Goal: Transaction & Acquisition: Purchase product/service

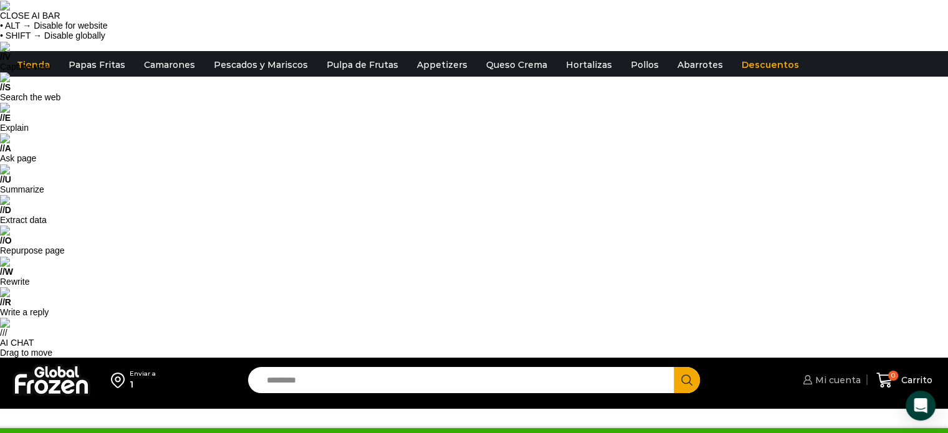
click at [853, 374] on span "Mi cuenta" at bounding box center [836, 380] width 49 height 12
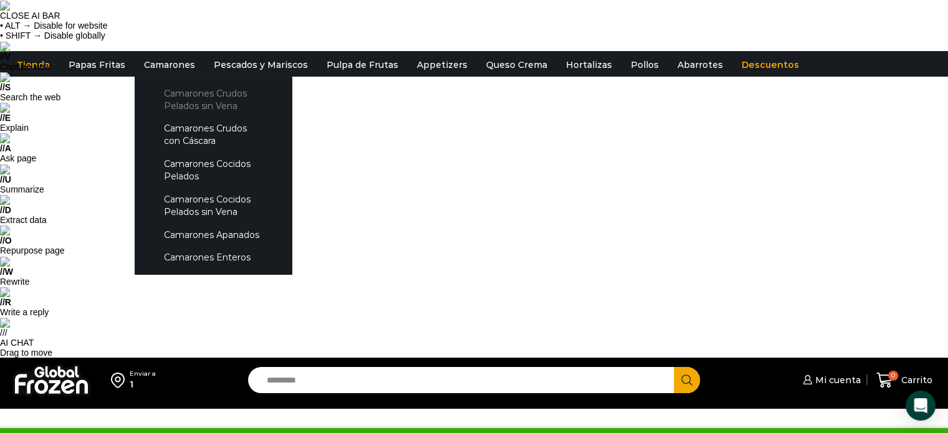
click at [179, 107] on link "Camarones Crudos Pelados sin Vena" at bounding box center [213, 100] width 132 height 36
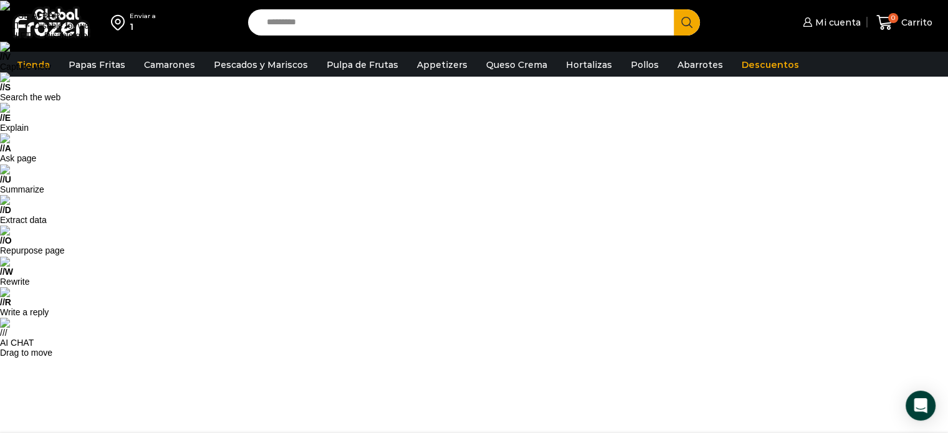
type input "*"
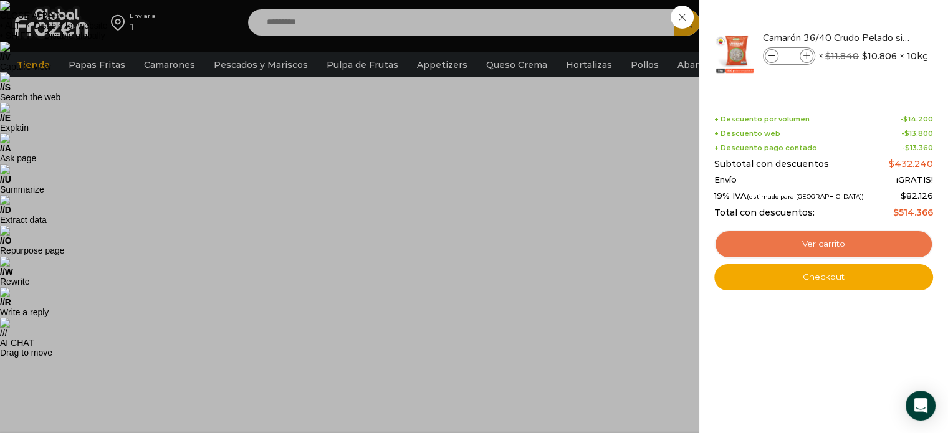
click at [856, 244] on link "Ver carrito" at bounding box center [824, 244] width 219 height 29
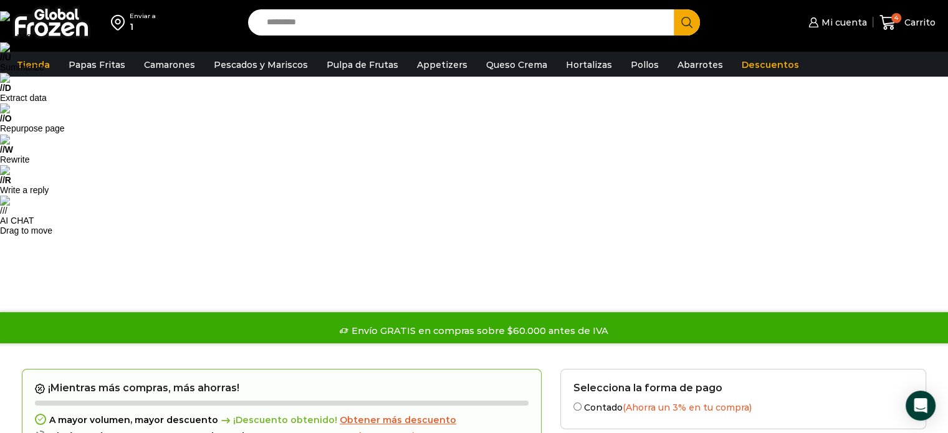
scroll to position [125, 0]
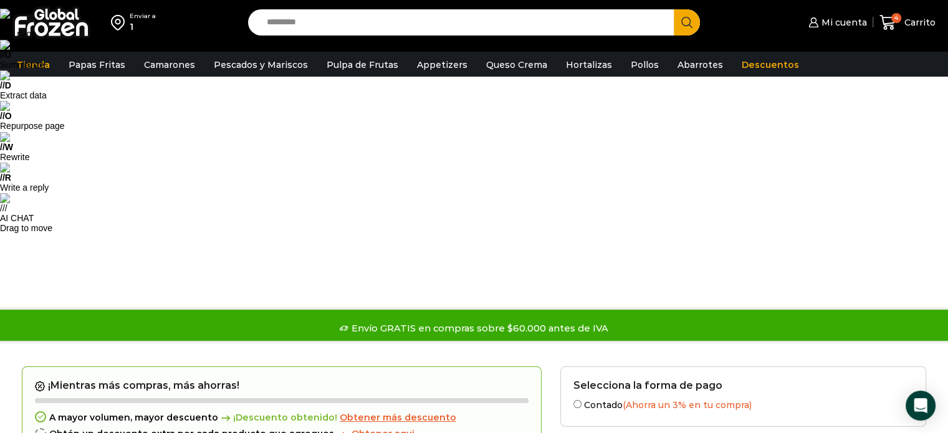
type input "*"
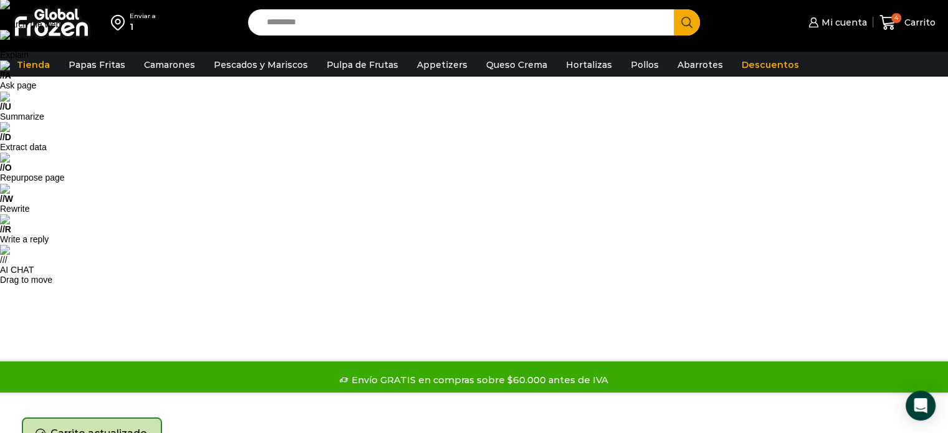
scroll to position [70, 0]
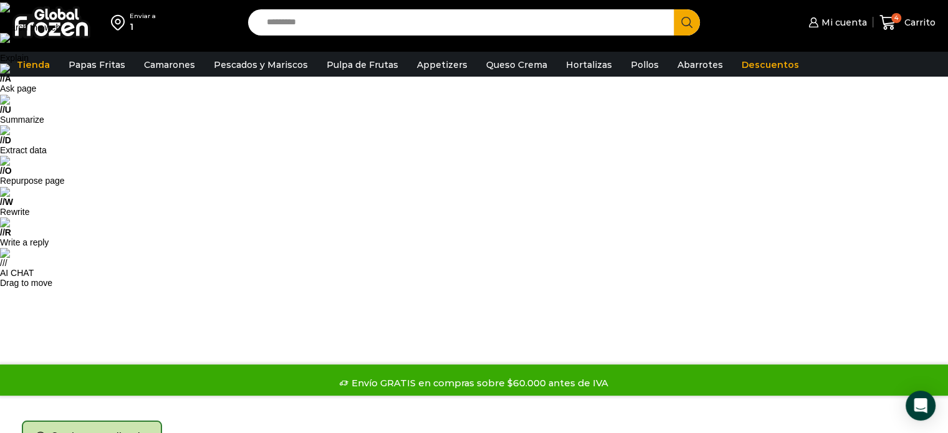
type input "*"
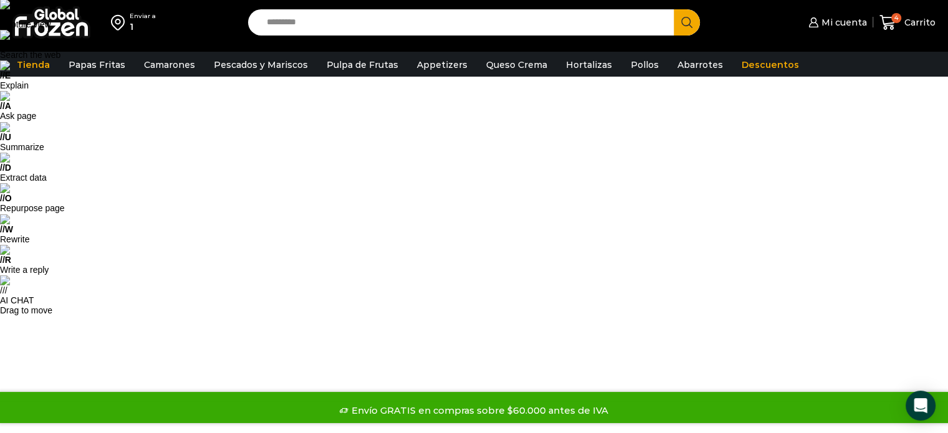
scroll to position [0, 0]
